Goal: Information Seeking & Learning: Understand process/instructions

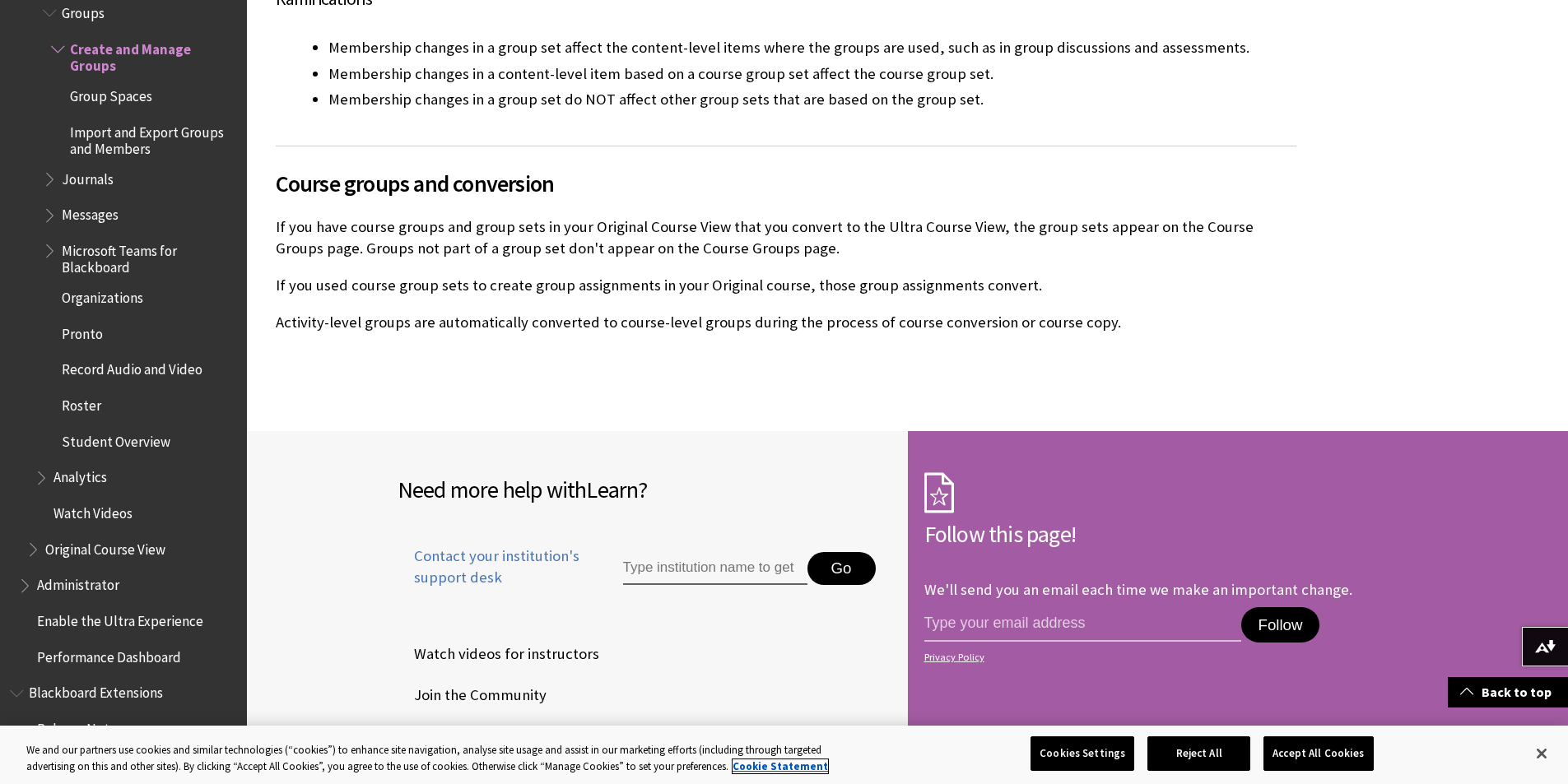
scroll to position [10160, 0]
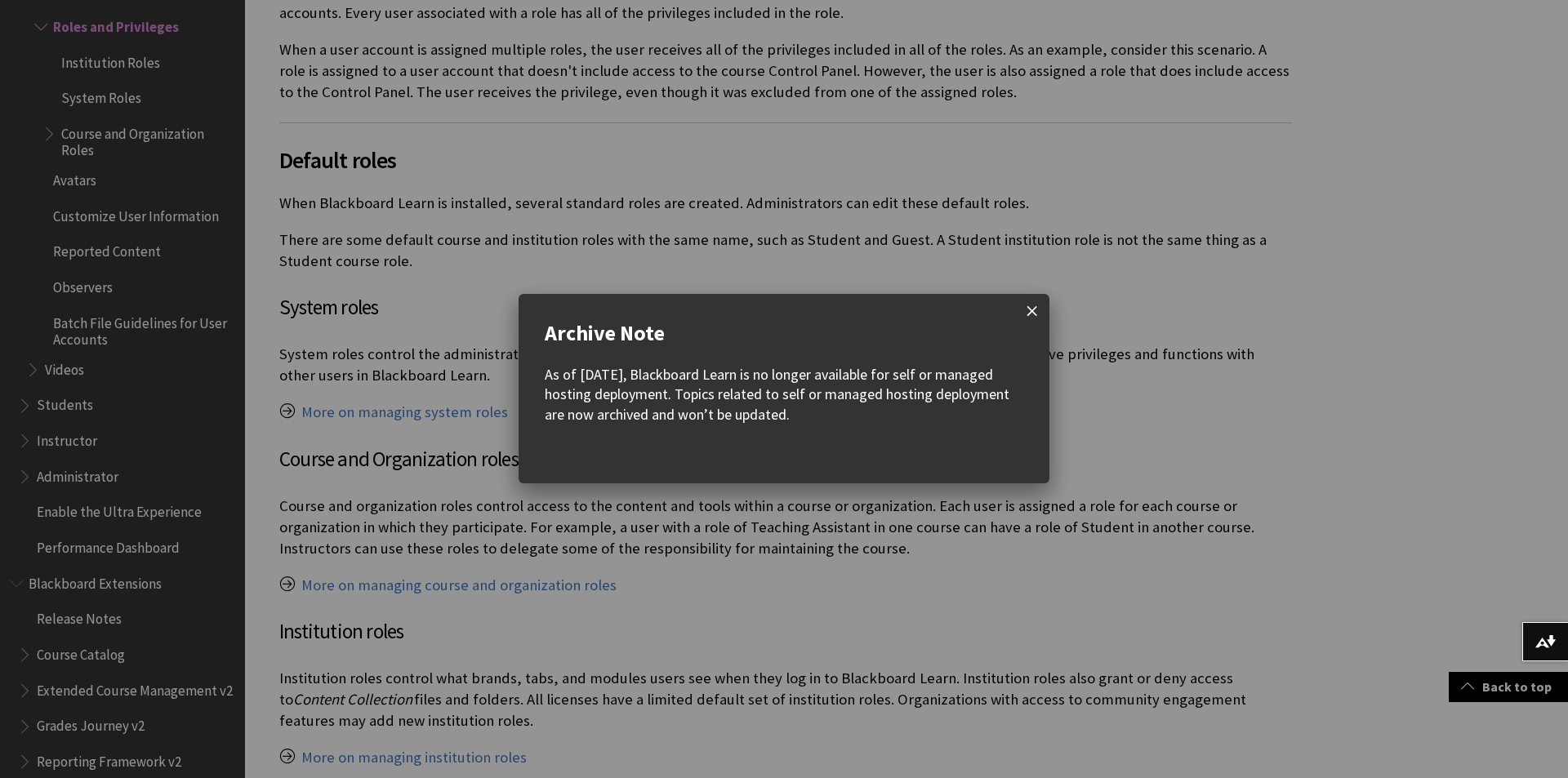
click at [1040, 310] on span at bounding box center [1032, 311] width 34 height 34
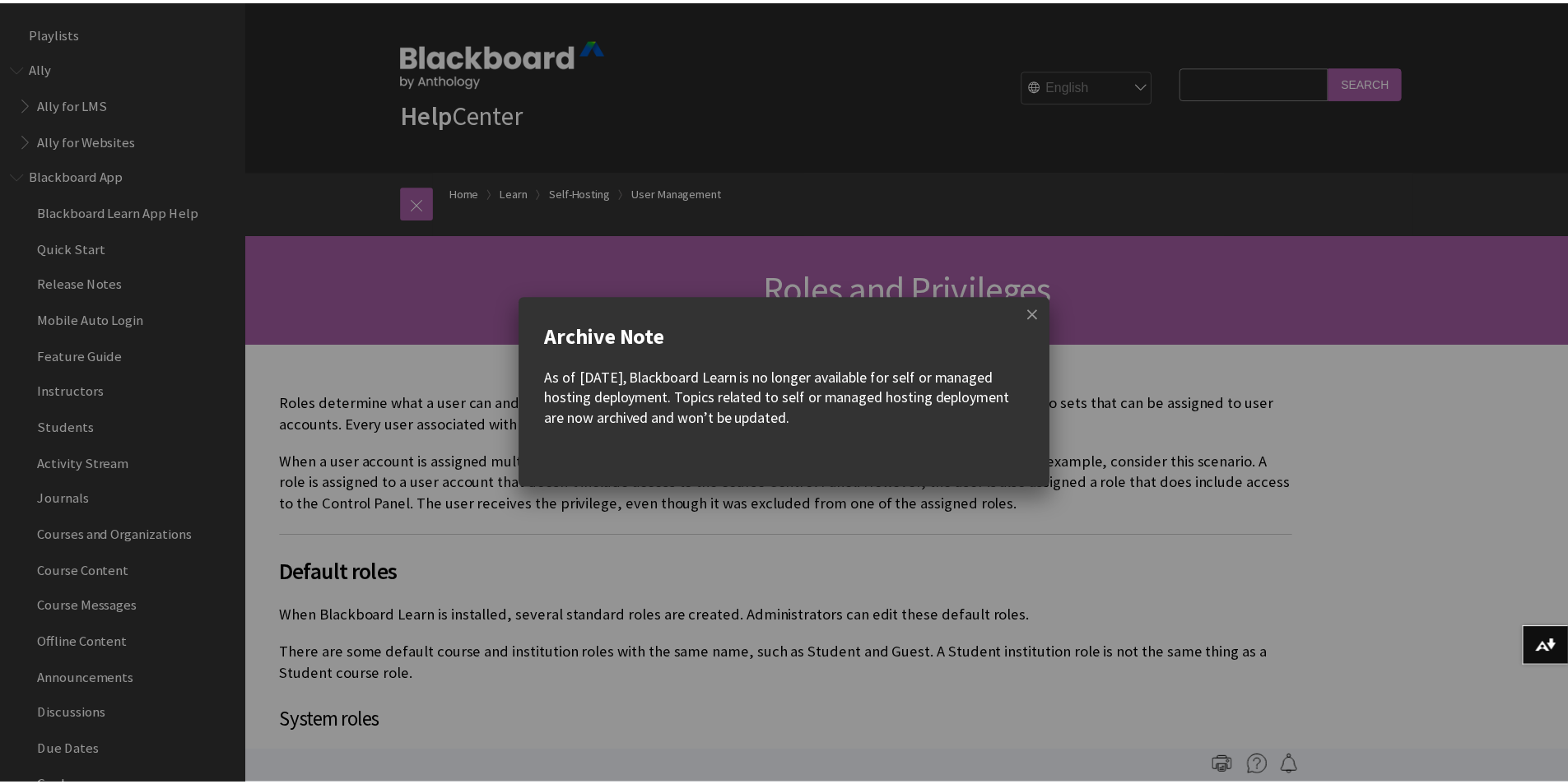
scroll to position [2505, 0]
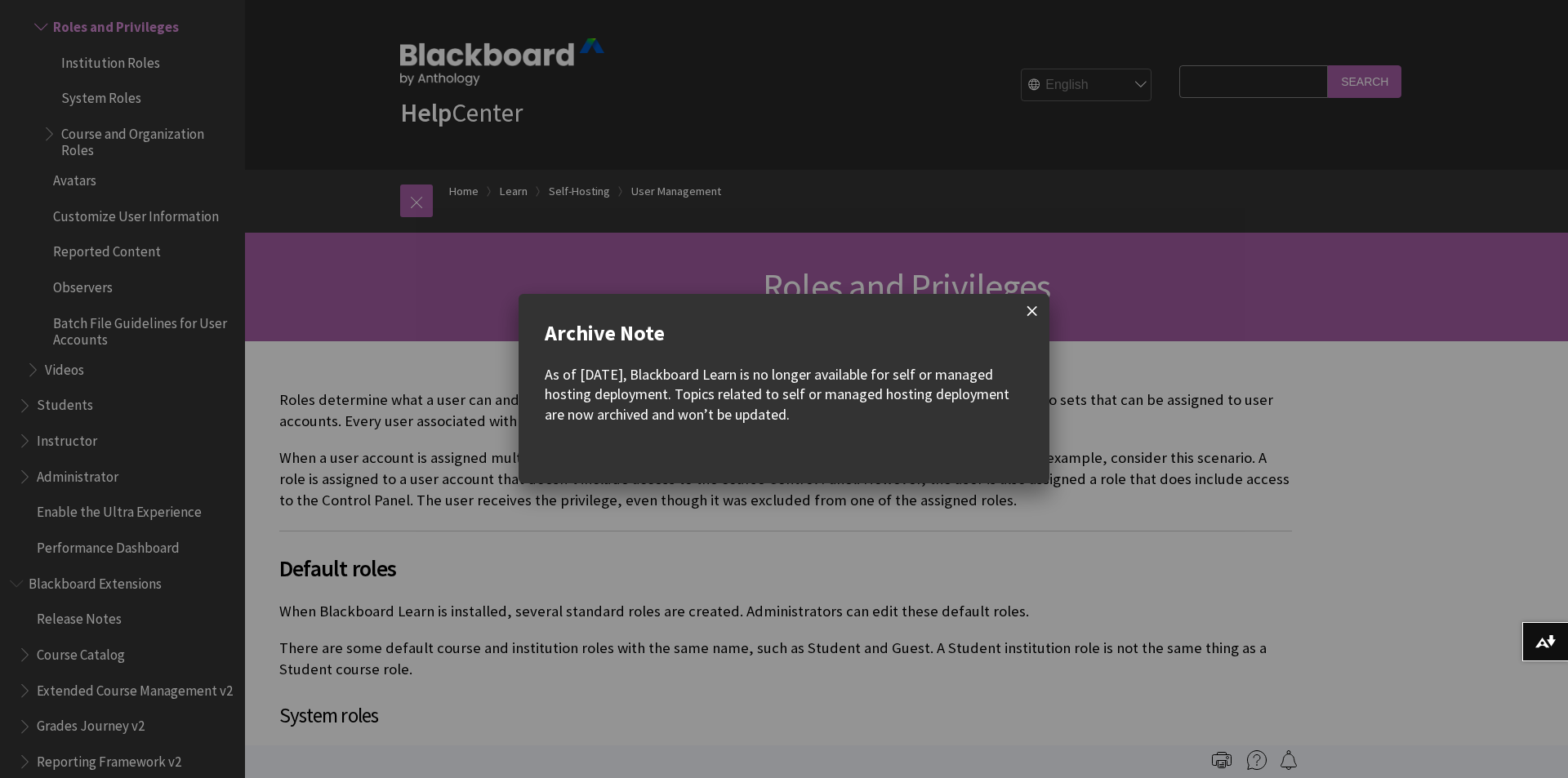
click at [1037, 314] on span at bounding box center [1032, 311] width 34 height 34
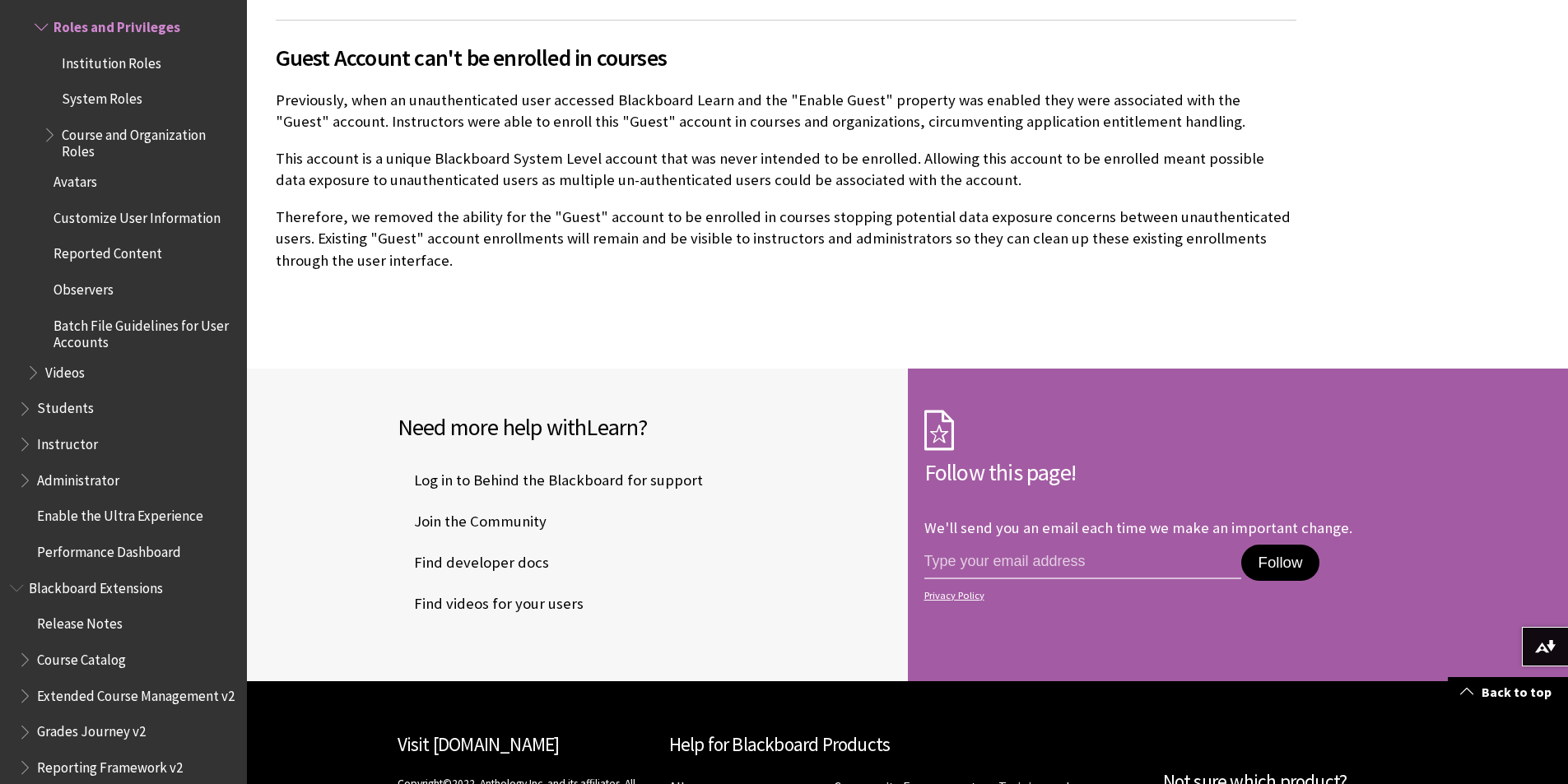
scroll to position [3455, 0]
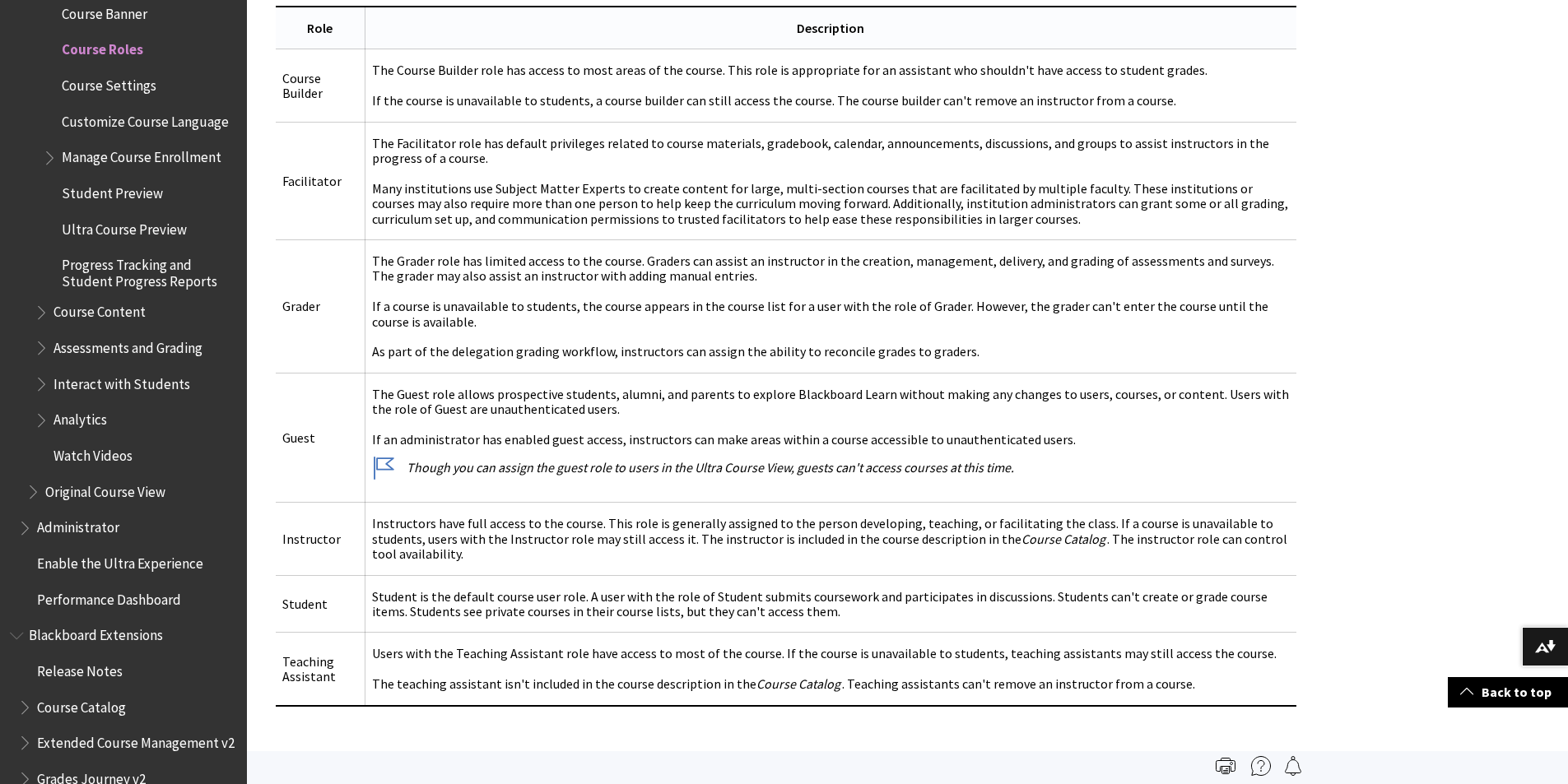
scroll to position [658, 0]
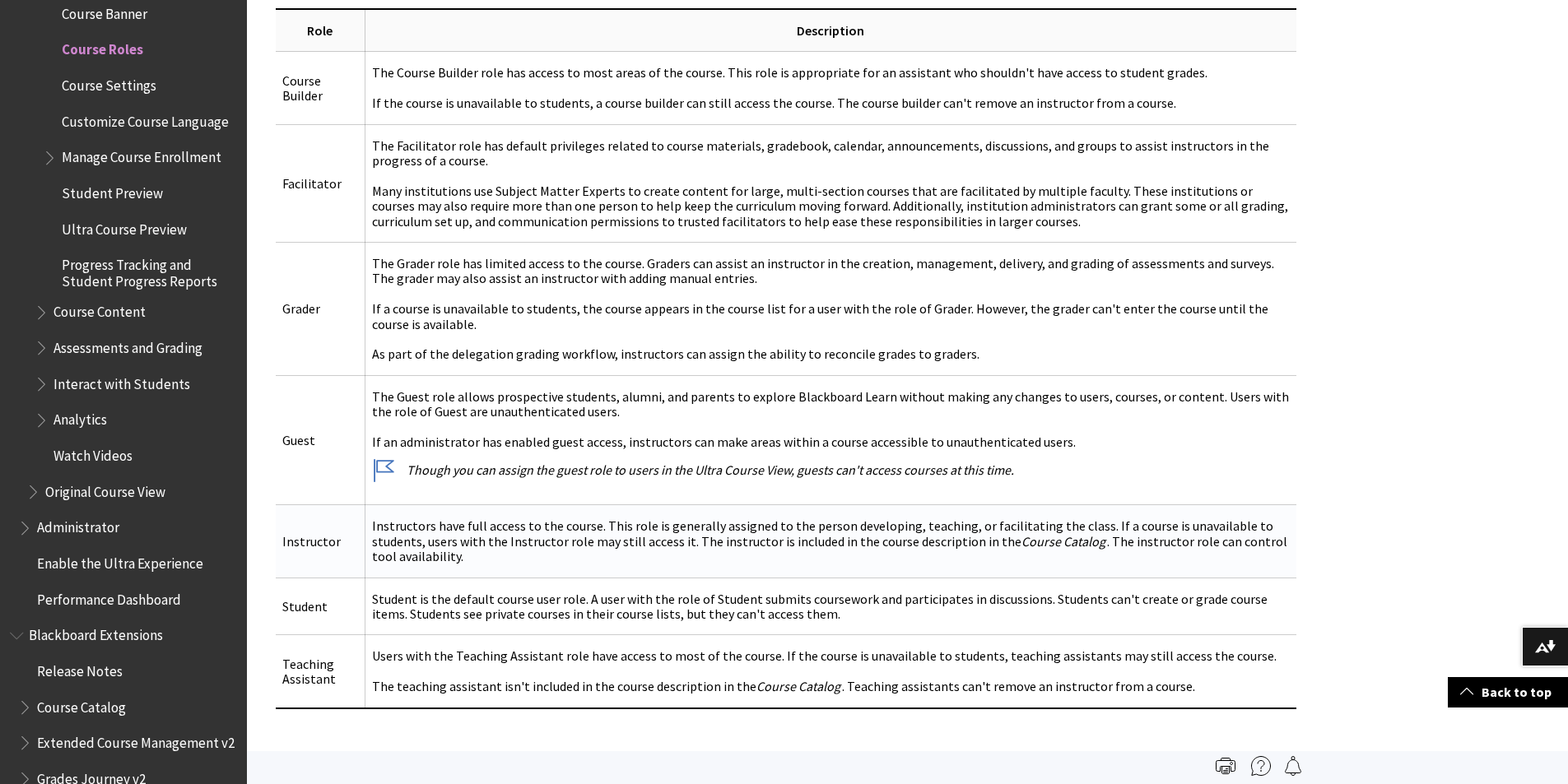
click at [591, 526] on td "Instructors have full access to the course. This role is generally assigned to …" at bounding box center [830, 541] width 931 height 72
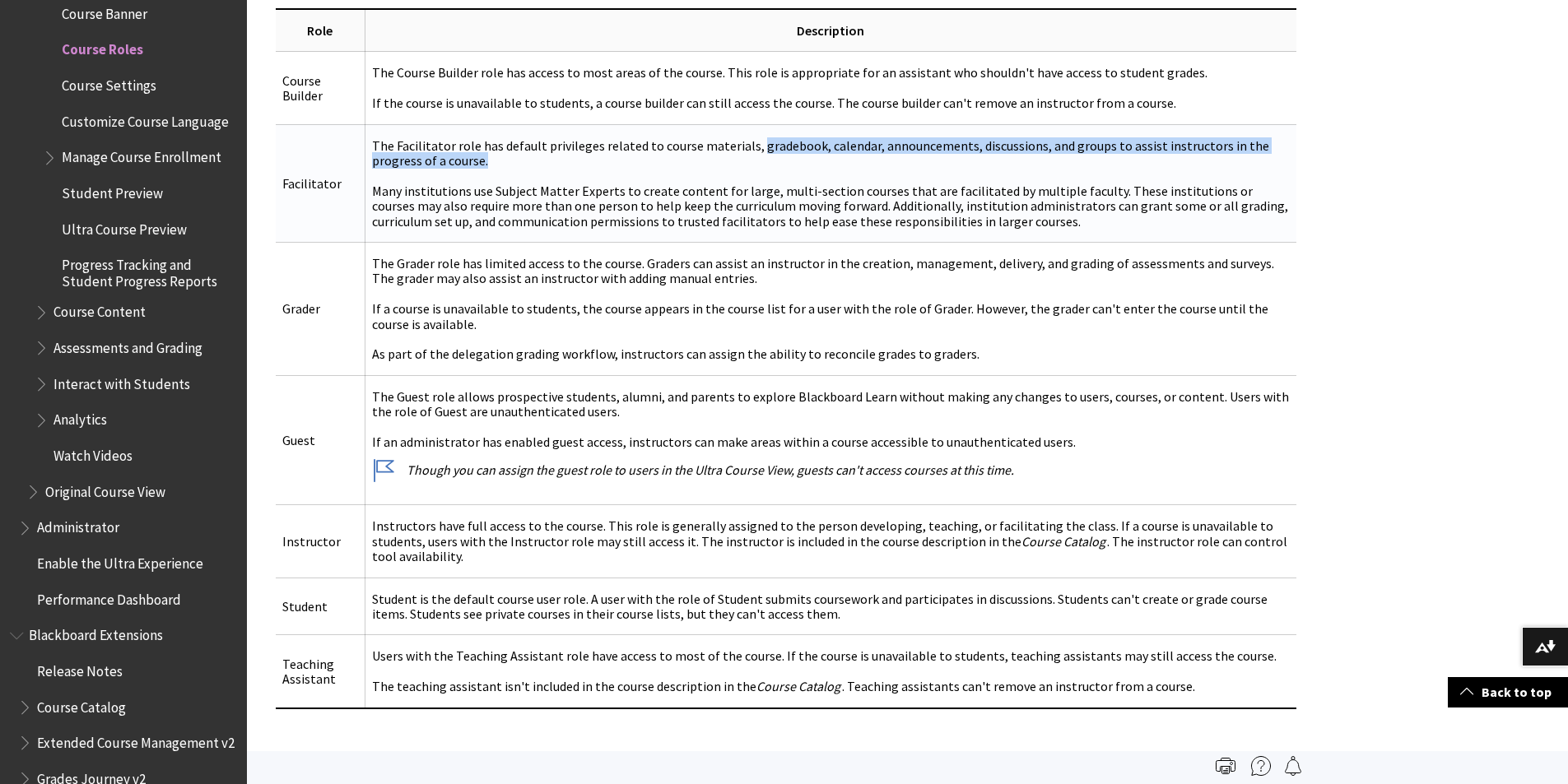
drag, startPoint x: 747, startPoint y: 142, endPoint x: 883, endPoint y: 154, distance: 136.5
click at [883, 154] on td "The Facilitator role has default privileges related to course materials, gradeb…" at bounding box center [830, 183] width 931 height 117
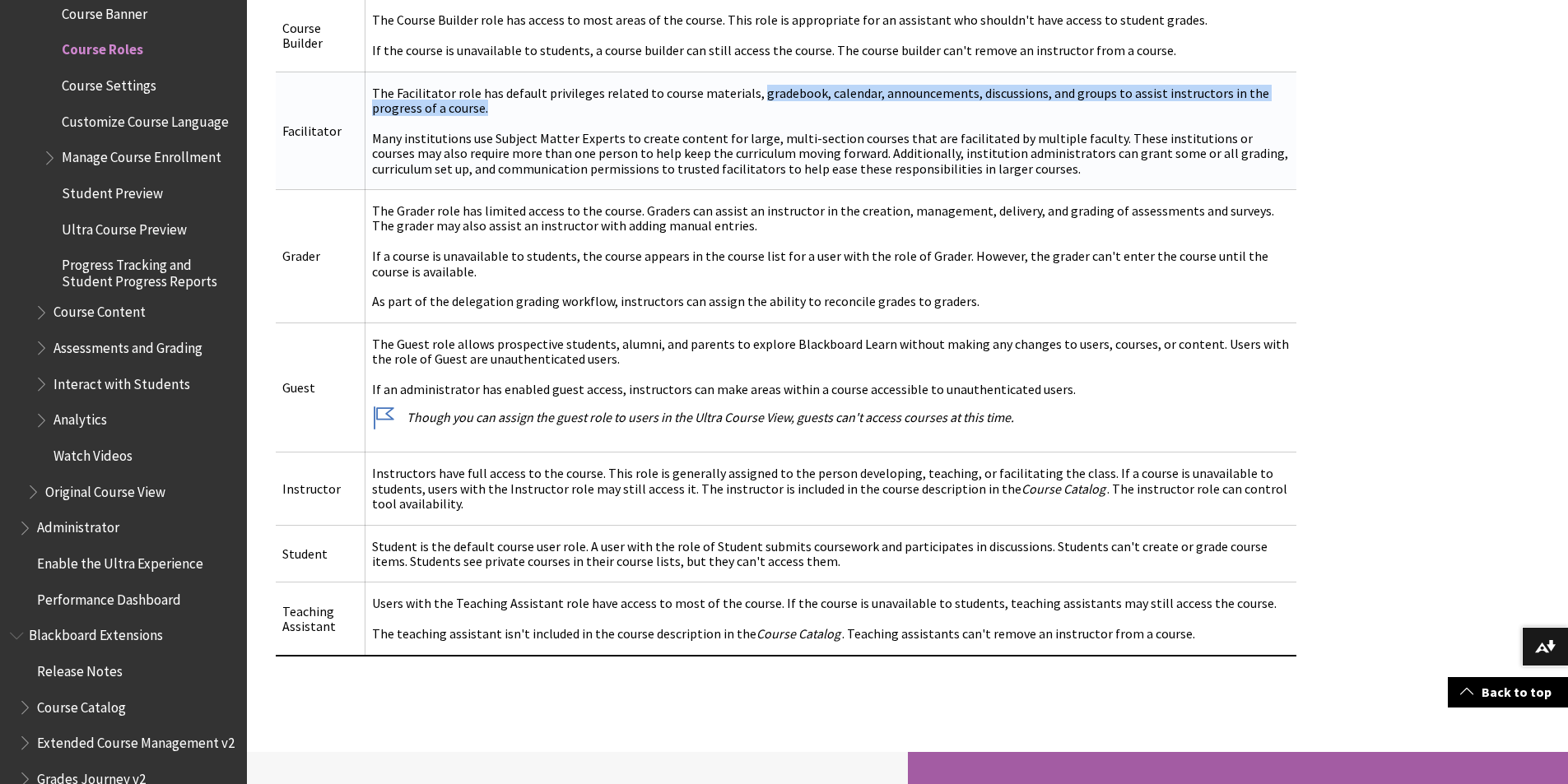
scroll to position [741, 0]
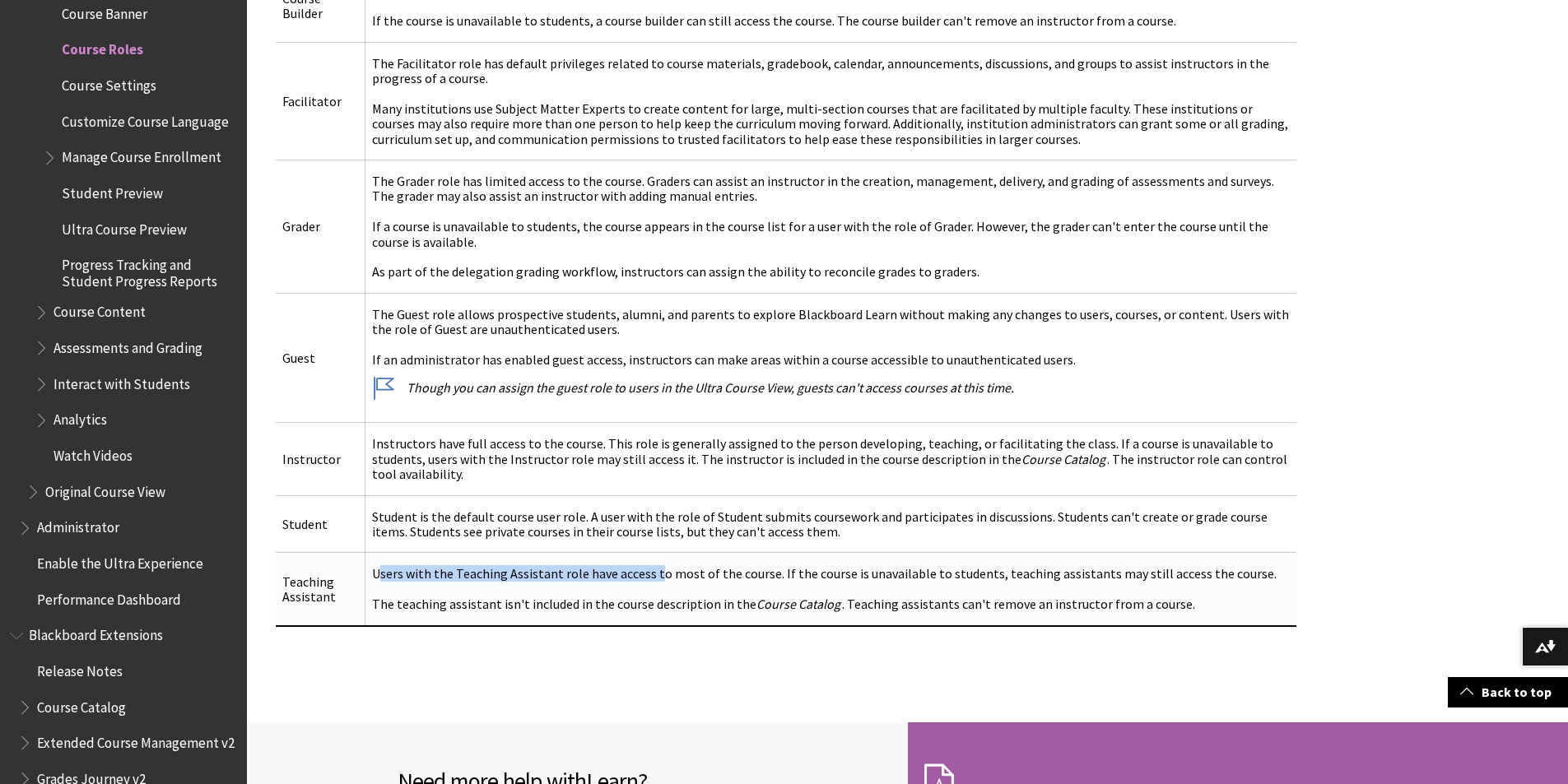
drag, startPoint x: 375, startPoint y: 563, endPoint x: 647, endPoint y: 565, distance: 272.0
click at [647, 565] on td "Users with the Teaching Assistant role have access to most of the course. If th…" at bounding box center [830, 590] width 931 height 73
click at [649, 578] on td "Users with the Teaching Assistant role have access to most of the course. If th…" at bounding box center [830, 590] width 931 height 73
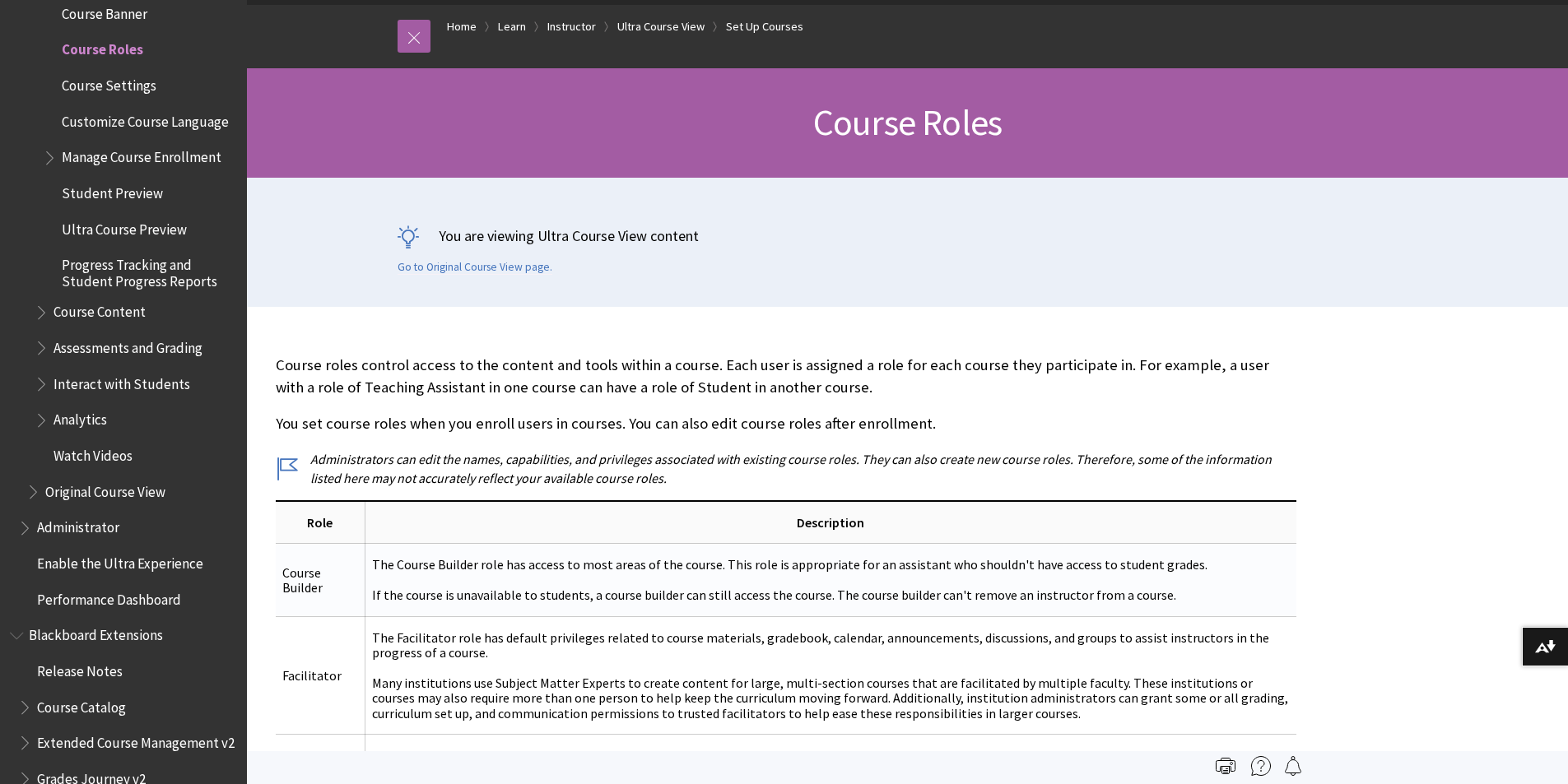
scroll to position [164, 0]
